Goal: Transaction & Acquisition: Download file/media

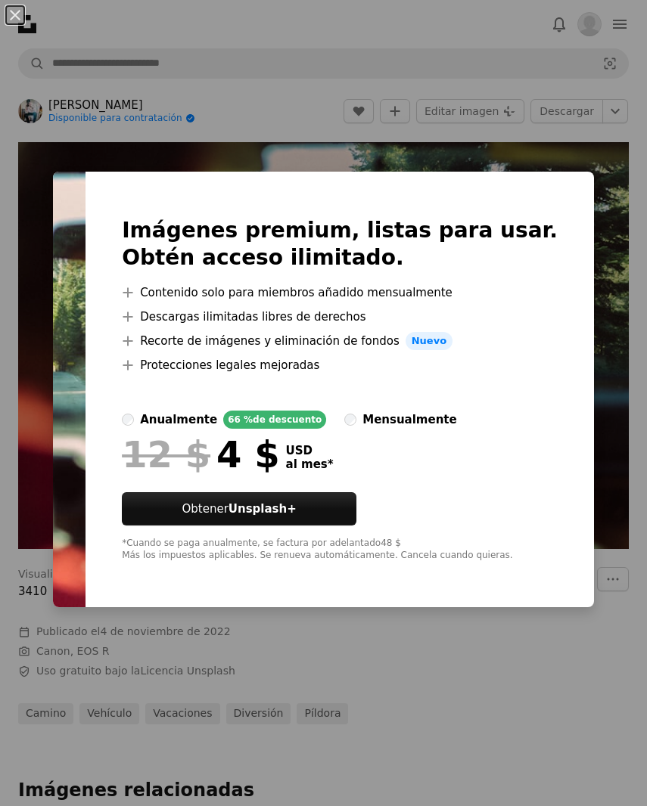
click at [85, 214] on img at bounding box center [69, 390] width 33 height 436
click at [71, 335] on img at bounding box center [69, 390] width 33 height 436
click at [219, 124] on div "An X shape Imágenes premium, listas para usar. Obtén acceso ilimitado. A plus s…" at bounding box center [323, 403] width 647 height 806
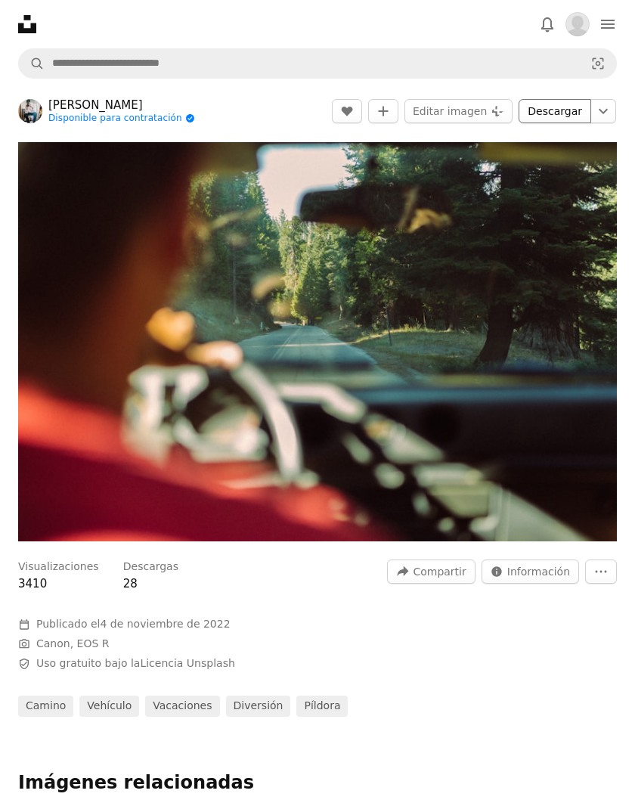
click at [559, 110] on link "Descargar" at bounding box center [555, 111] width 73 height 24
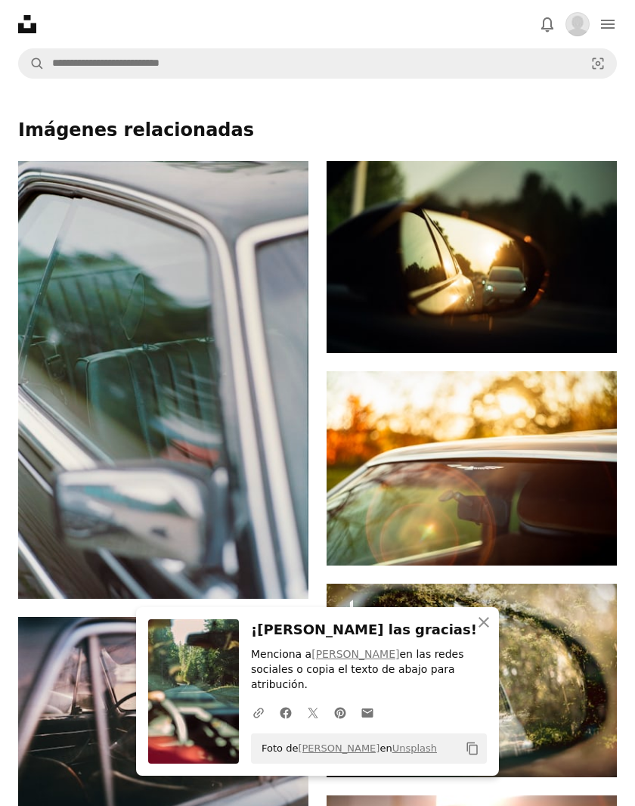
scroll to position [681, 0]
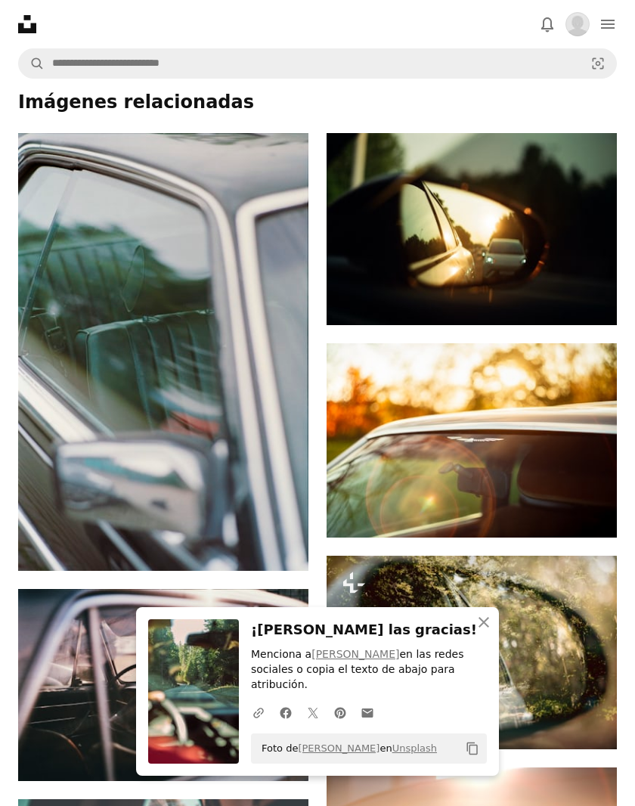
click at [264, 101] on h4 "Imágenes relacionadas" at bounding box center [317, 103] width 599 height 24
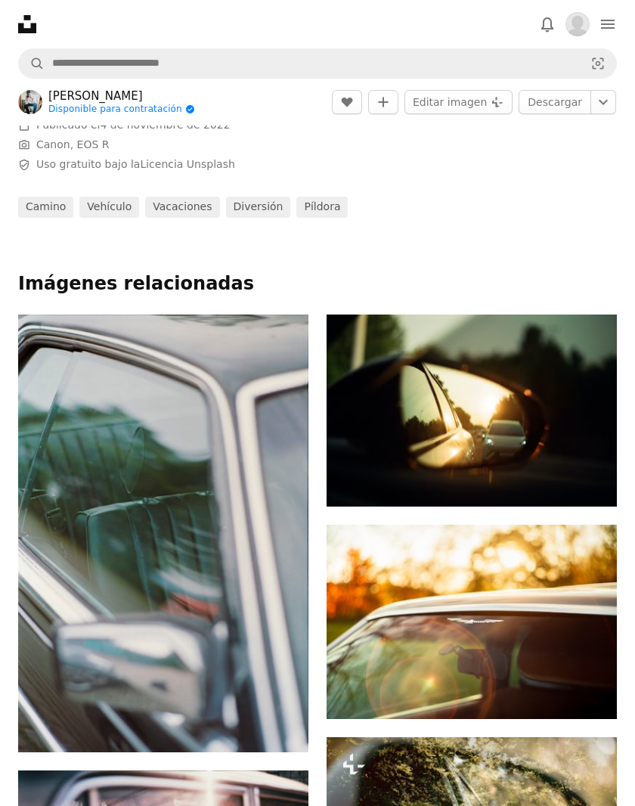
scroll to position [303, 0]
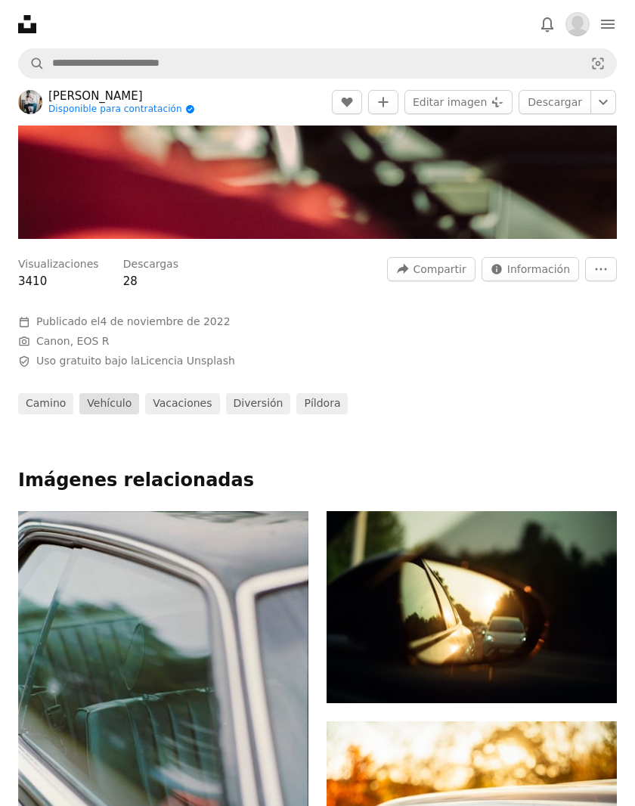
click at [116, 407] on link "vehículo" at bounding box center [109, 403] width 60 height 21
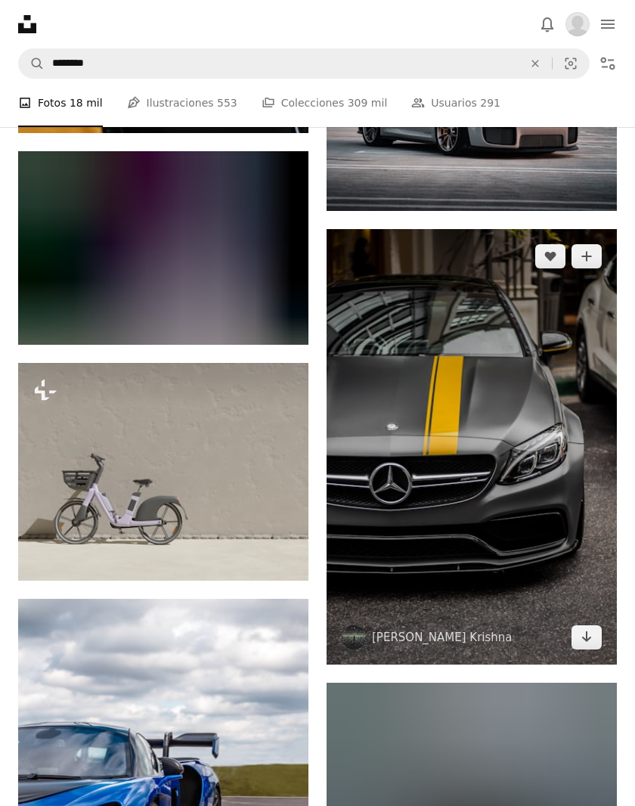
scroll to position [2874, 0]
